Goal: Information Seeking & Learning: Learn about a topic

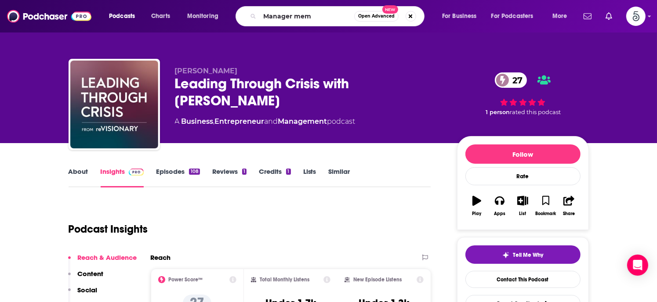
type input "Manager memo"
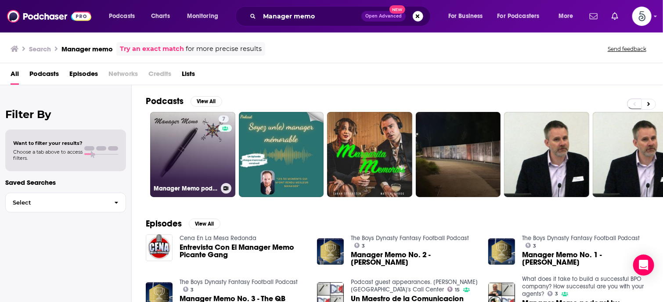
click at [187, 148] on link "7 Manager Memo podcast" at bounding box center [192, 154] width 85 height 85
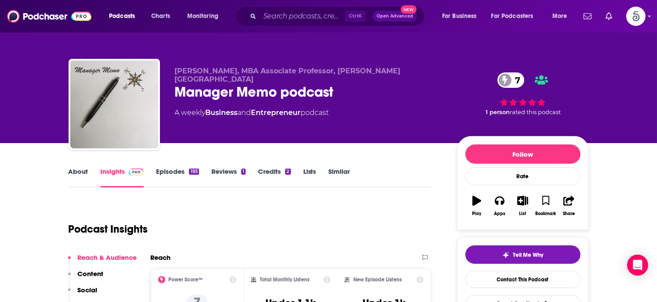
click at [80, 171] on link "About" at bounding box center [79, 177] width 20 height 20
